Goal: Transaction & Acquisition: Purchase product/service

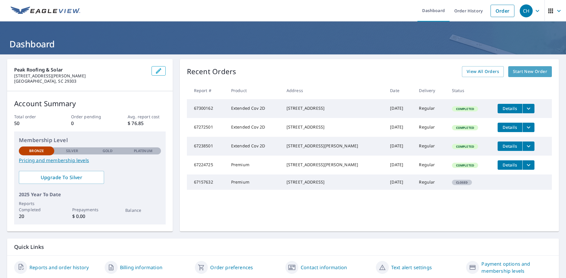
click at [524, 74] on span "Start New Order" at bounding box center [529, 71] width 34 height 7
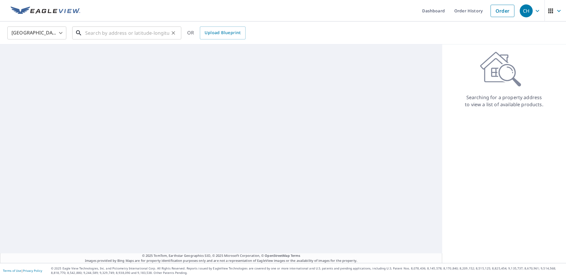
click at [157, 34] on input "text" at bounding box center [127, 33] width 84 height 16
paste input "[STREET_ADDRESS][PERSON_NAME][PERSON_NAME]"
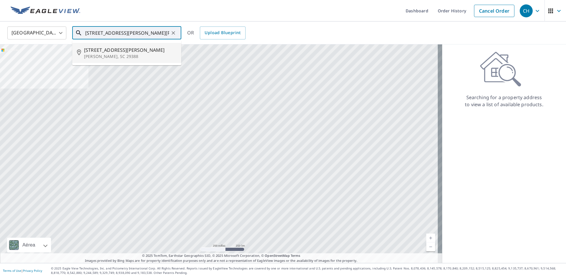
click at [123, 51] on span "[STREET_ADDRESS][PERSON_NAME]" at bounding box center [130, 50] width 92 height 7
type input "[STREET_ADDRESS][PERSON_NAME][PERSON_NAME]"
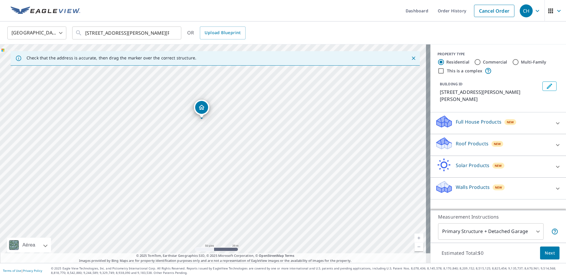
click at [477, 140] on p "Roof Products" at bounding box center [471, 143] width 33 height 7
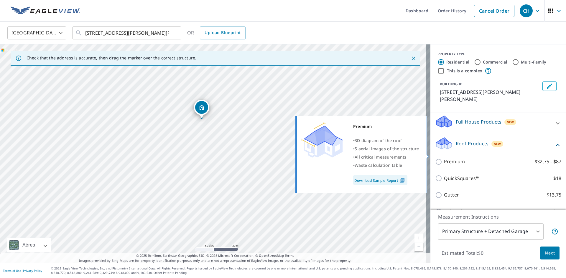
click at [449, 158] on p "Premium" at bounding box center [454, 161] width 21 height 7
click at [444, 158] on input "Premium $32.75 - $87" at bounding box center [439, 161] width 9 height 7
checkbox input "true"
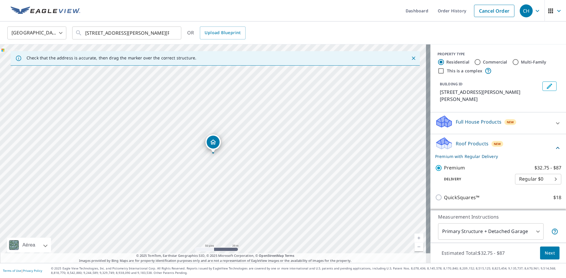
click at [544, 254] on span "Next" at bounding box center [549, 253] width 10 height 7
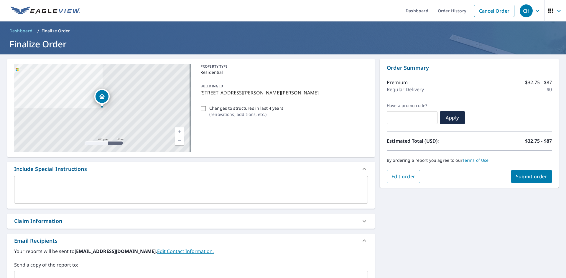
click at [524, 176] on span "Submit order" at bounding box center [531, 176] width 32 height 6
